Goal: Task Accomplishment & Management: Manage account settings

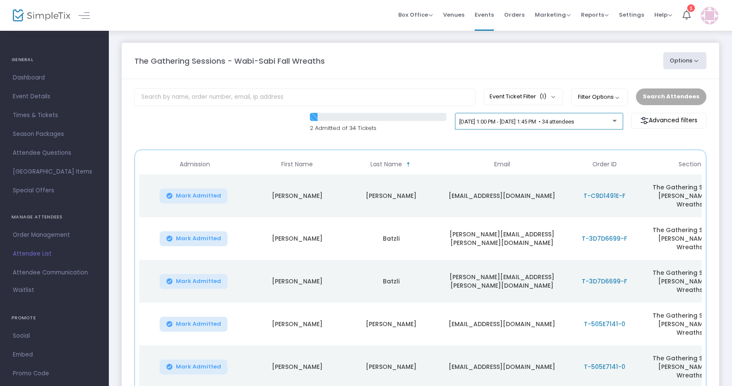
click at [570, 123] on span "[DATE] 1:00 PM - [DATE] 1:45 PM • 34 attendees" at bounding box center [517, 121] width 115 height 6
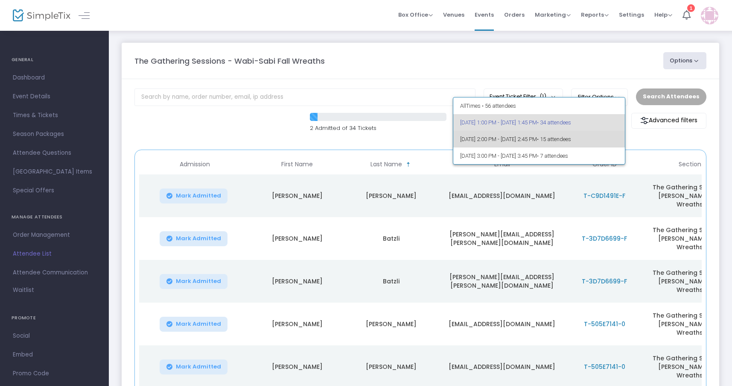
click at [541, 139] on span "9/28/2025 @ 2:00 PM - 9/28/2025 @ 2:45 PM • 15 attendees" at bounding box center [539, 139] width 158 height 17
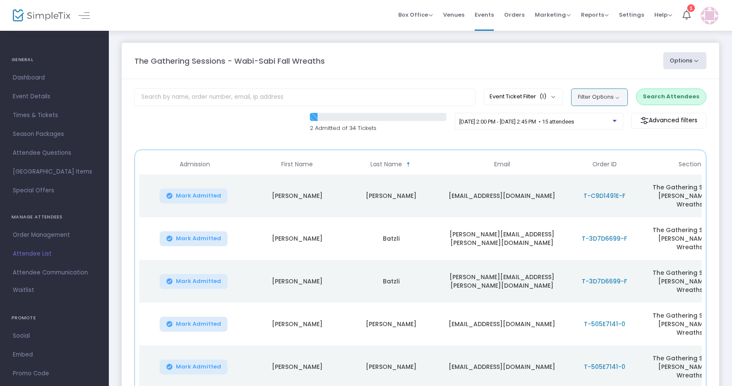
click at [610, 97] on button "Filter Options" at bounding box center [599, 96] width 57 height 17
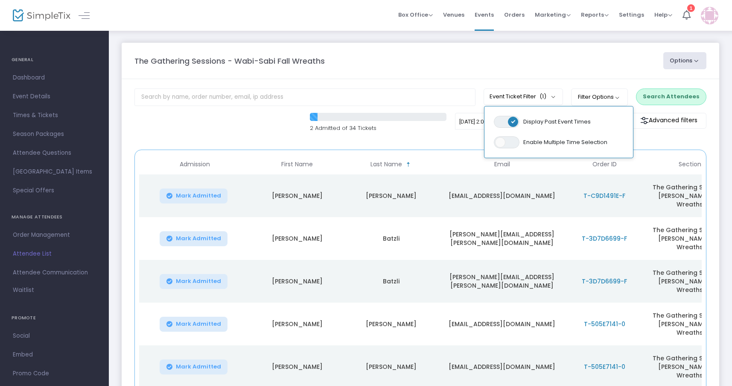
click at [609, 60] on div "The Gathering Sessions - Wabi-Sabi Fall Wreaths" at bounding box center [394, 61] width 529 height 12
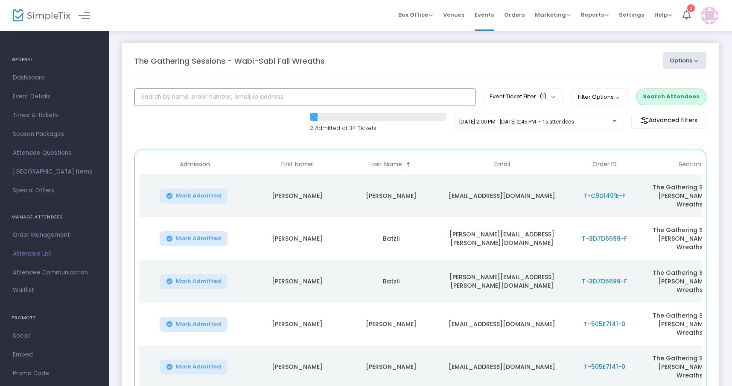
click at [252, 103] on input "text" at bounding box center [305, 97] width 341 height 18
type input "D"
type input "Sara Kaufman"
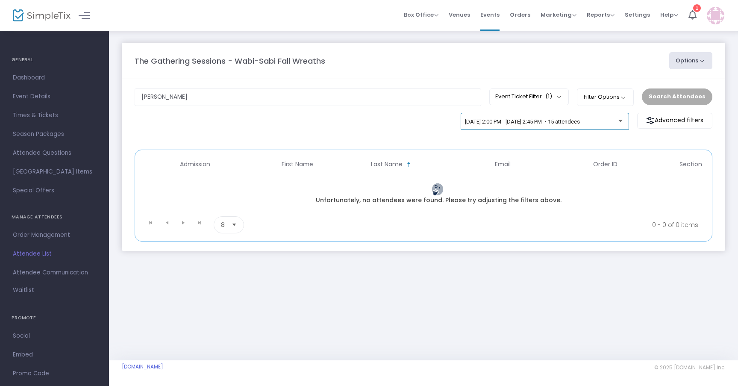
click at [504, 120] on span "9/28/2025 @ 2:00 PM - 9/28/2025 @ 2:45 PM • 15 attendees" at bounding box center [522, 121] width 115 height 6
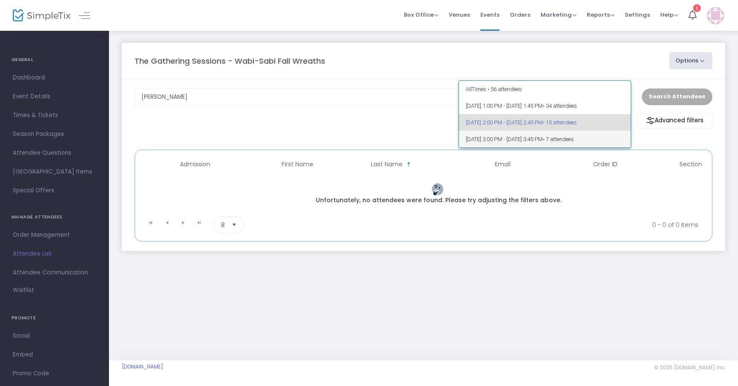
click at [503, 140] on span "9/28/2025 @ 3:00 PM - 9/28/2025 @ 3:45 PM • 7 attendees" at bounding box center [544, 139] width 158 height 17
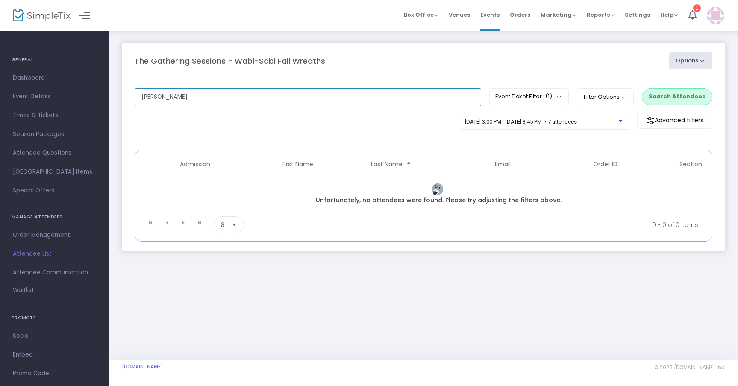
click at [254, 99] on input "Sara Kaufman" at bounding box center [308, 97] width 346 height 18
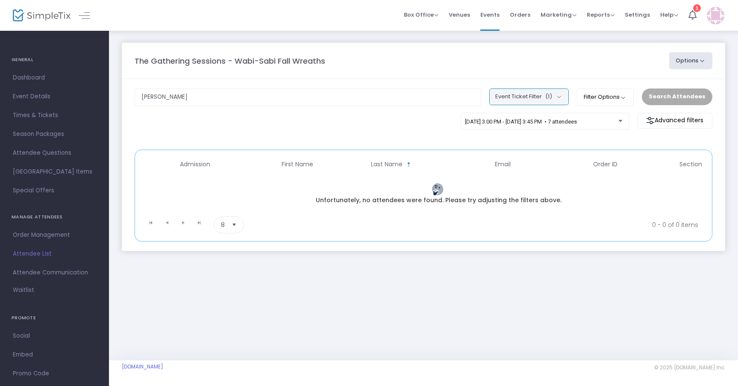
click at [529, 102] on button "Event Ticket Filter (1)" at bounding box center [528, 96] width 79 height 16
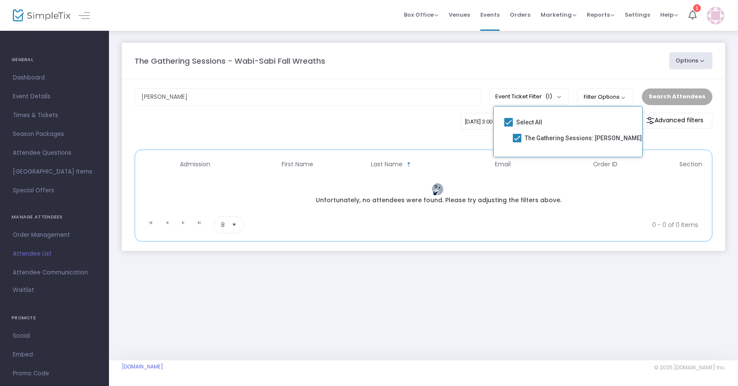
click at [435, 111] on m-panel-content "Sara Kaufman Event Ticket Filter (1) Select All The Gathering Sessions: Wabi Sa…" at bounding box center [423, 165] width 603 height 172
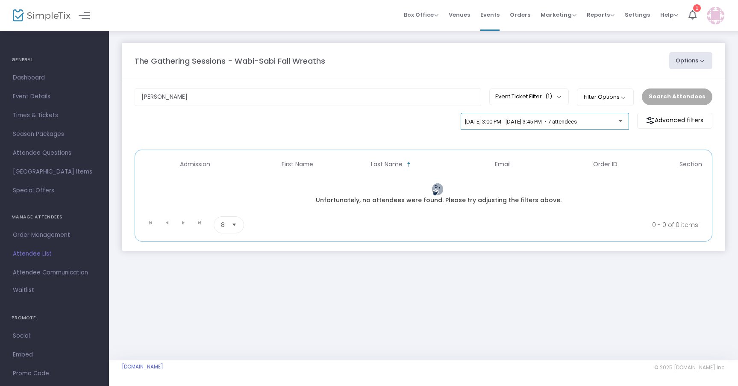
click at [515, 125] on div "9/28/2025 @ 3:00 PM - 9/28/2025 @ 3:45 PM • 7 attendees" at bounding box center [541, 122] width 153 height 6
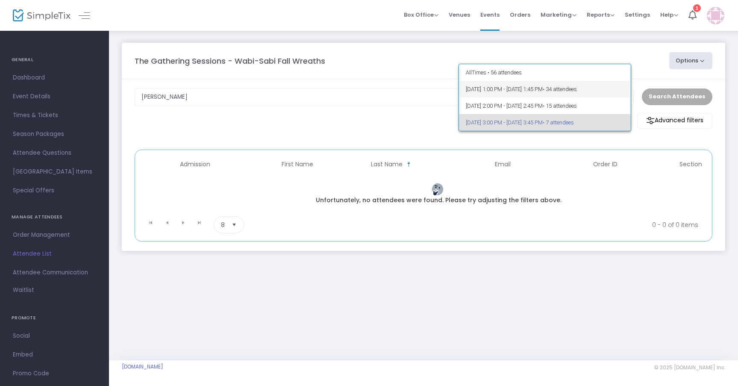
click at [504, 85] on span "9/28/2025 @ 1:00 PM - 9/28/2025 @ 1:45 PM • 34 attendees" at bounding box center [544, 89] width 158 height 17
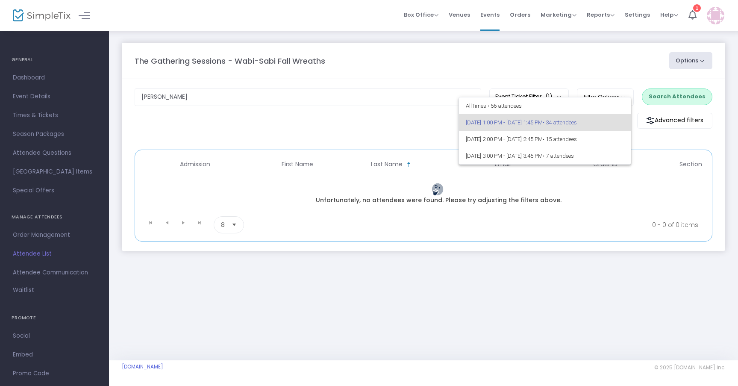
click at [417, 100] on div at bounding box center [369, 193] width 738 height 386
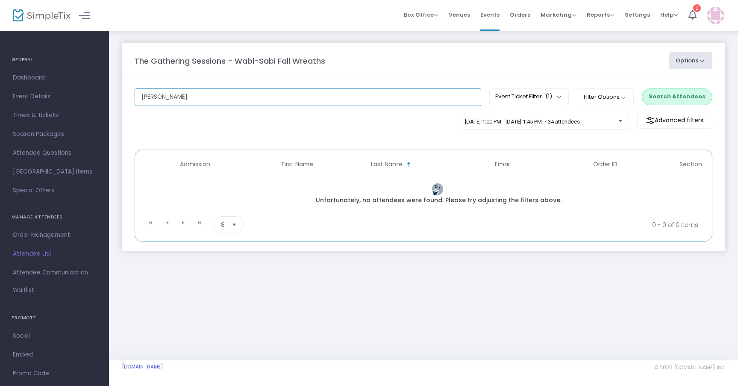
click at [416, 99] on input "Sara Kaufman" at bounding box center [308, 97] width 346 height 18
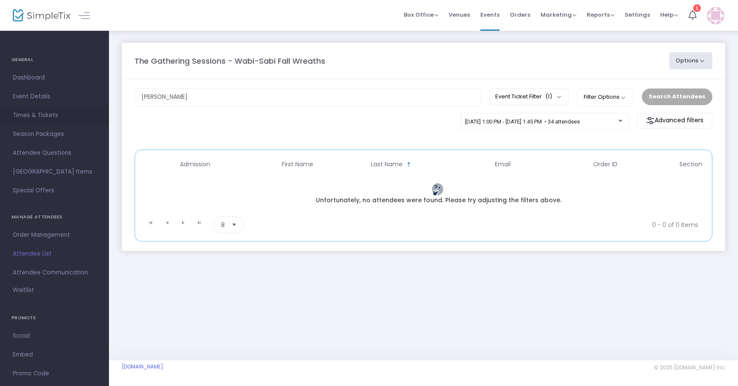
click at [30, 114] on span "Times & Tickets" at bounding box center [54, 115] width 83 height 11
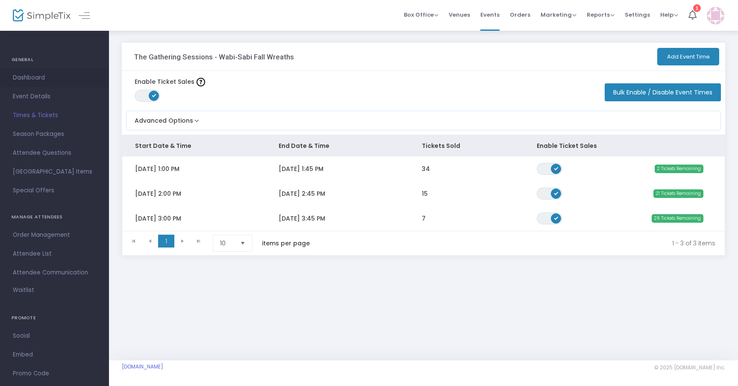
click at [34, 78] on span "Dashboard" at bounding box center [54, 77] width 83 height 11
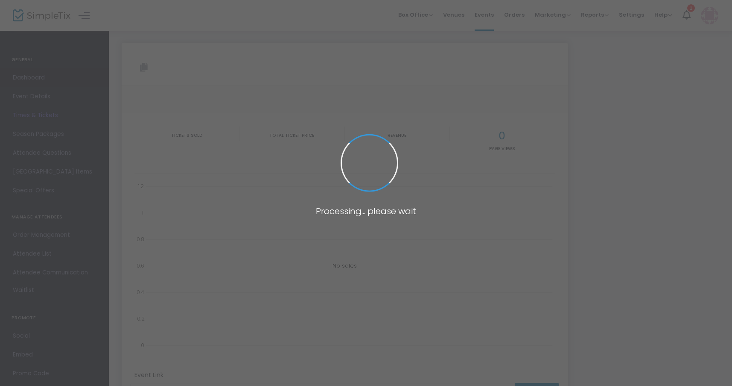
type input "https://www.simpletix.com/e/the-gathering-sessions-wabi-sabi-fall-wrea-tickets-…"
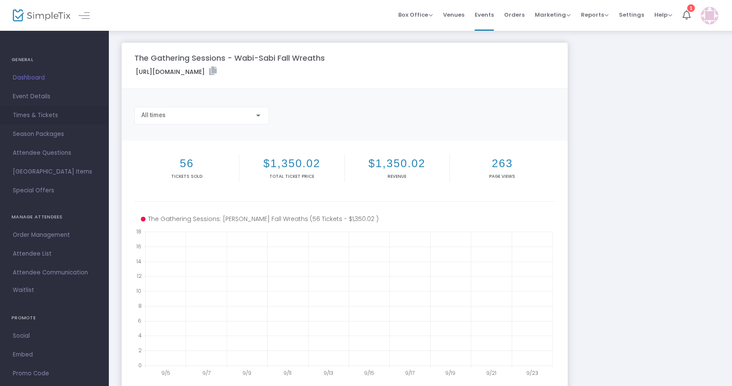
click at [31, 117] on span "Times & Tickets" at bounding box center [54, 115] width 83 height 11
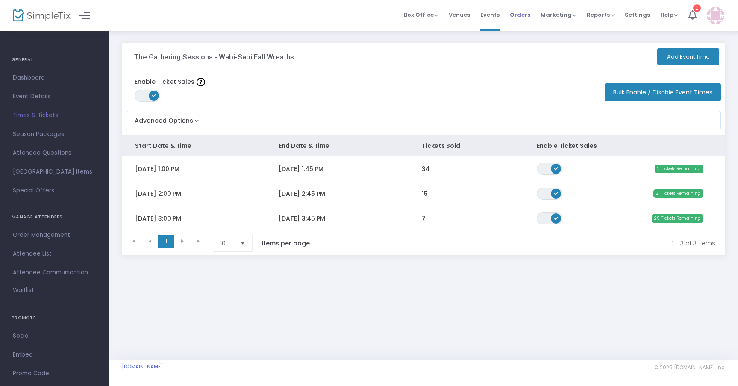
click at [518, 16] on span "Orders" at bounding box center [519, 15] width 20 height 22
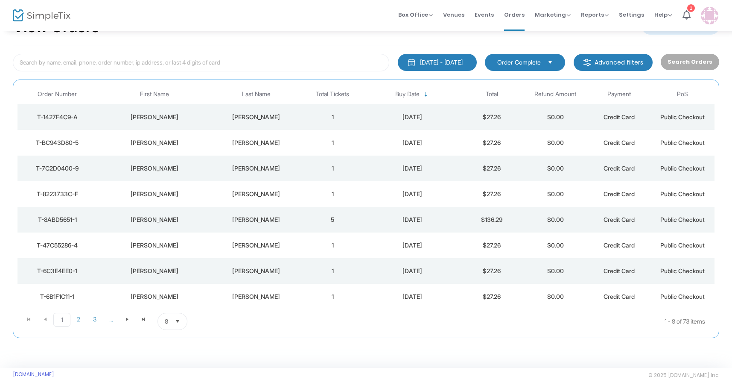
scroll to position [41, 0]
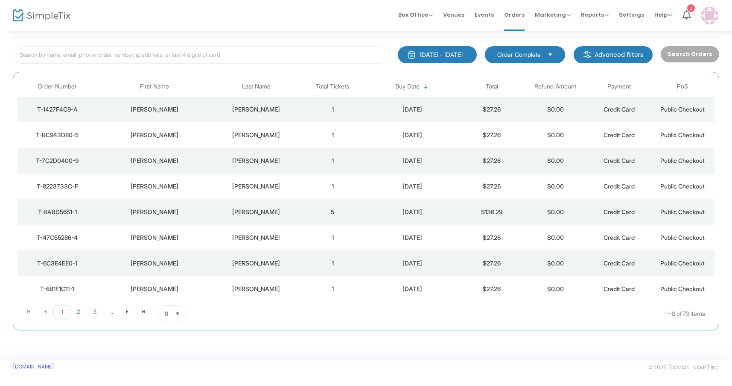
click at [264, 211] on div "Kaufman" at bounding box center [256, 212] width 85 height 9
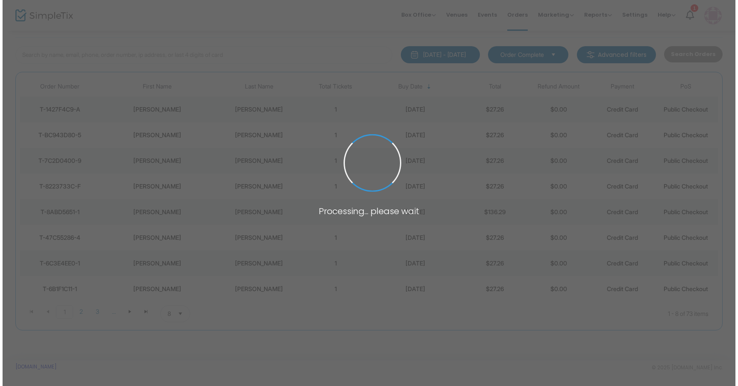
scroll to position [0, 0]
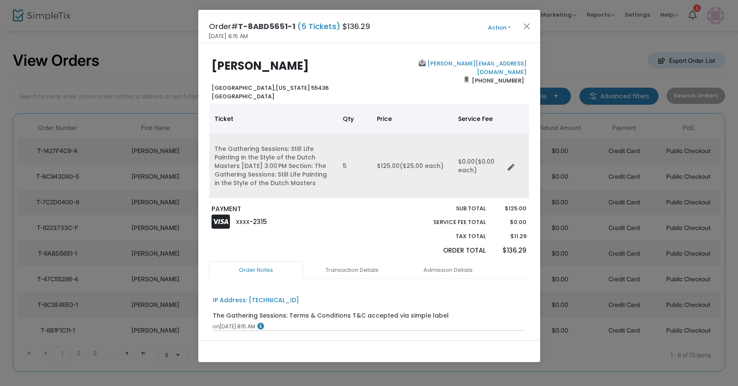
click at [510, 171] on icon "Data table" at bounding box center [510, 167] width 7 height 7
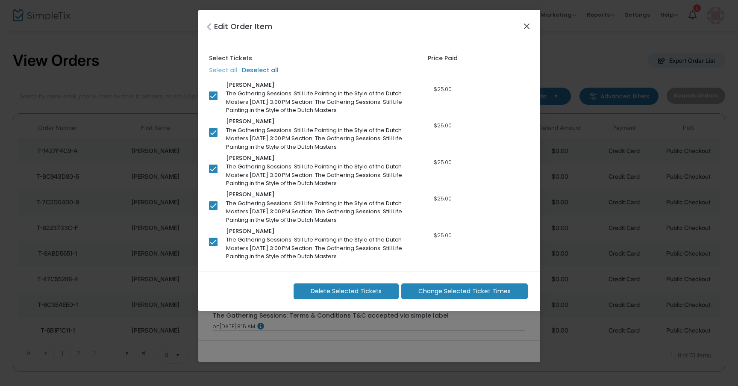
click at [527, 28] on button "Close" at bounding box center [526, 25] width 11 height 11
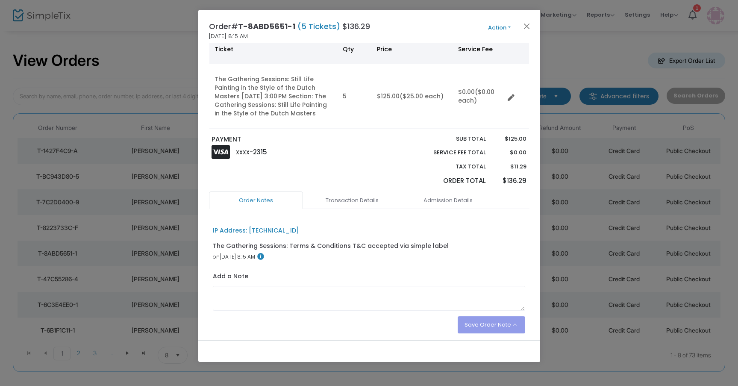
scroll to position [70, 0]
click at [495, 26] on button "Action" at bounding box center [499, 27] width 51 height 9
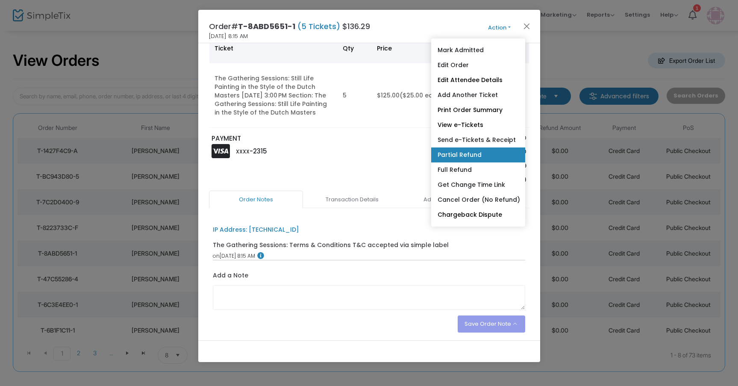
click at [472, 156] on link "Partial Refund" at bounding box center [478, 154] width 94 height 15
radio input "true"
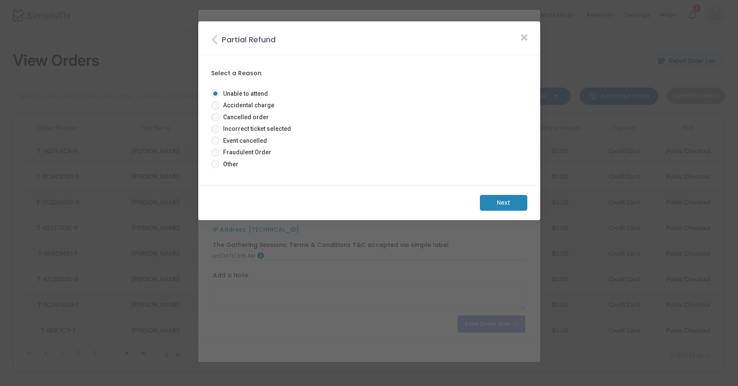
click at [215, 107] on span at bounding box center [215, 105] width 9 height 9
click at [215, 110] on input "Accidental charge" at bounding box center [215, 110] width 0 height 0
radio input "true"
click at [215, 164] on span at bounding box center [215, 164] width 9 height 9
click at [215, 168] on input "Other" at bounding box center [215, 168] width 0 height 0
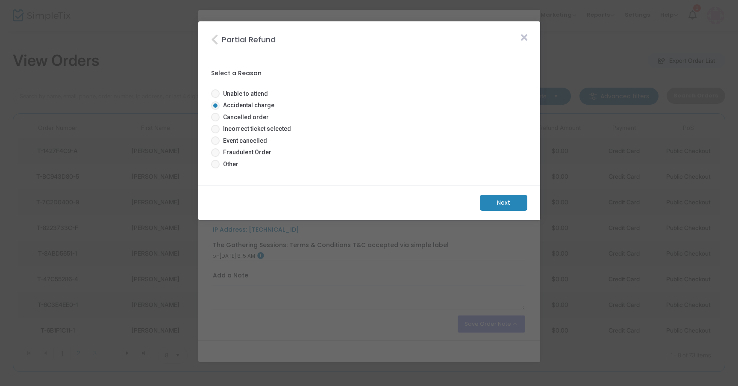
radio input "true"
